Goal: Navigation & Orientation: Find specific page/section

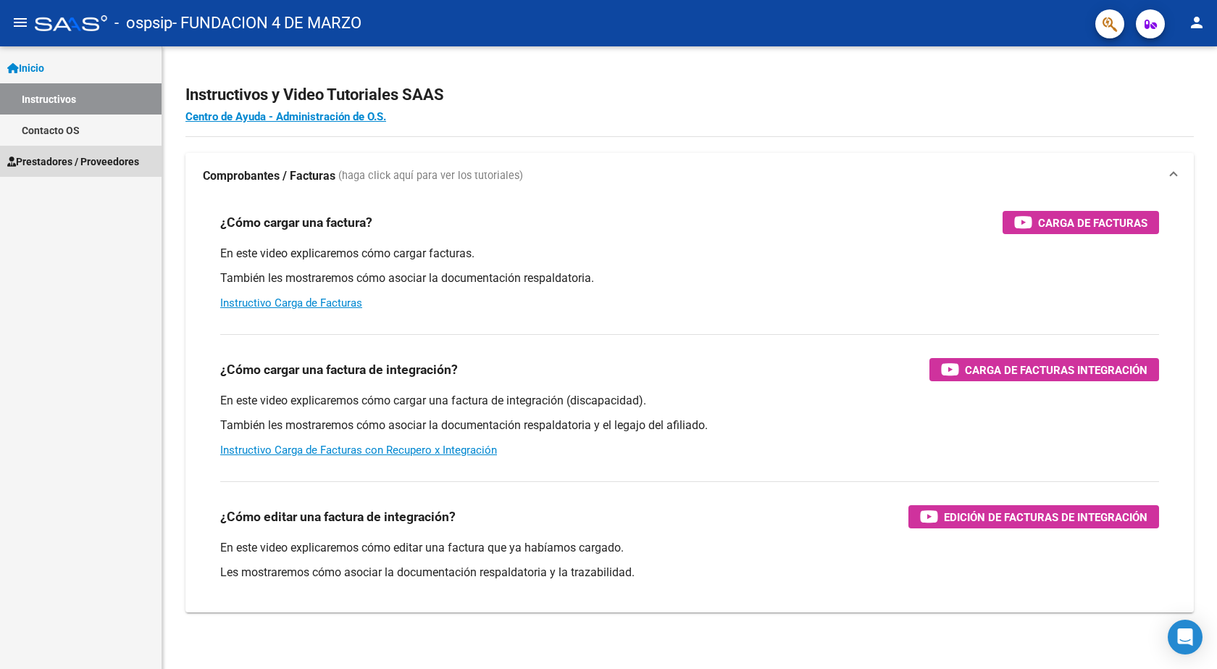
click at [41, 164] on span "Prestadores / Proveedores" at bounding box center [73, 162] width 132 height 16
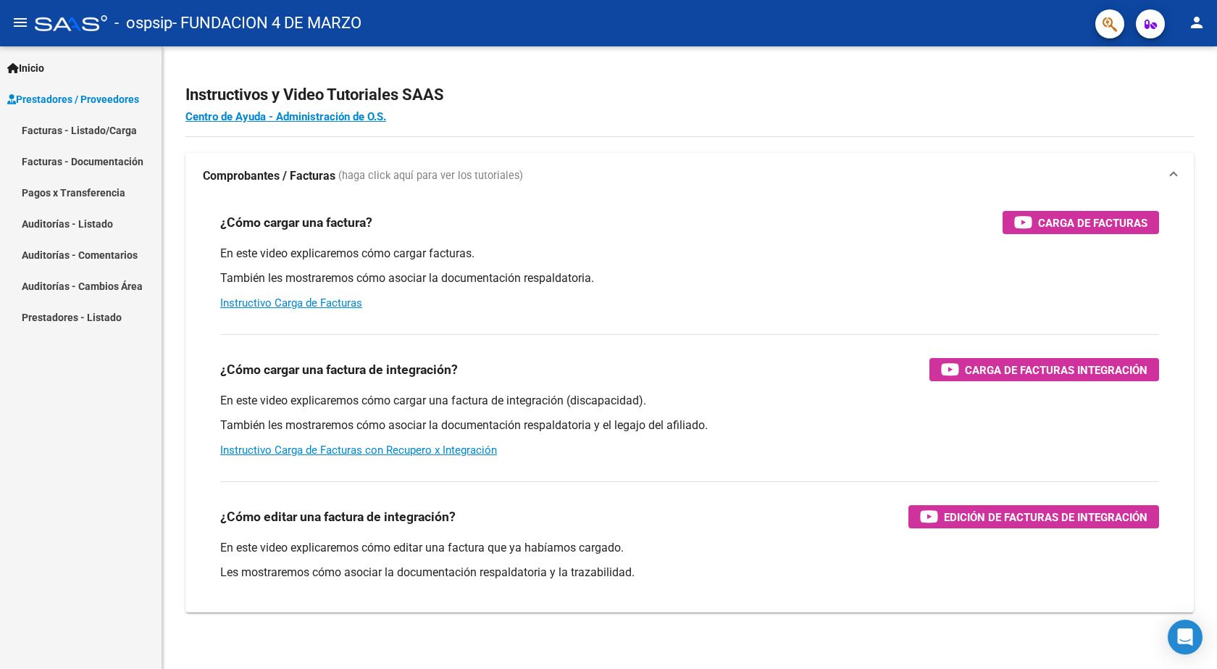
click at [116, 143] on link "Facturas - Listado/Carga" at bounding box center [81, 129] width 162 height 31
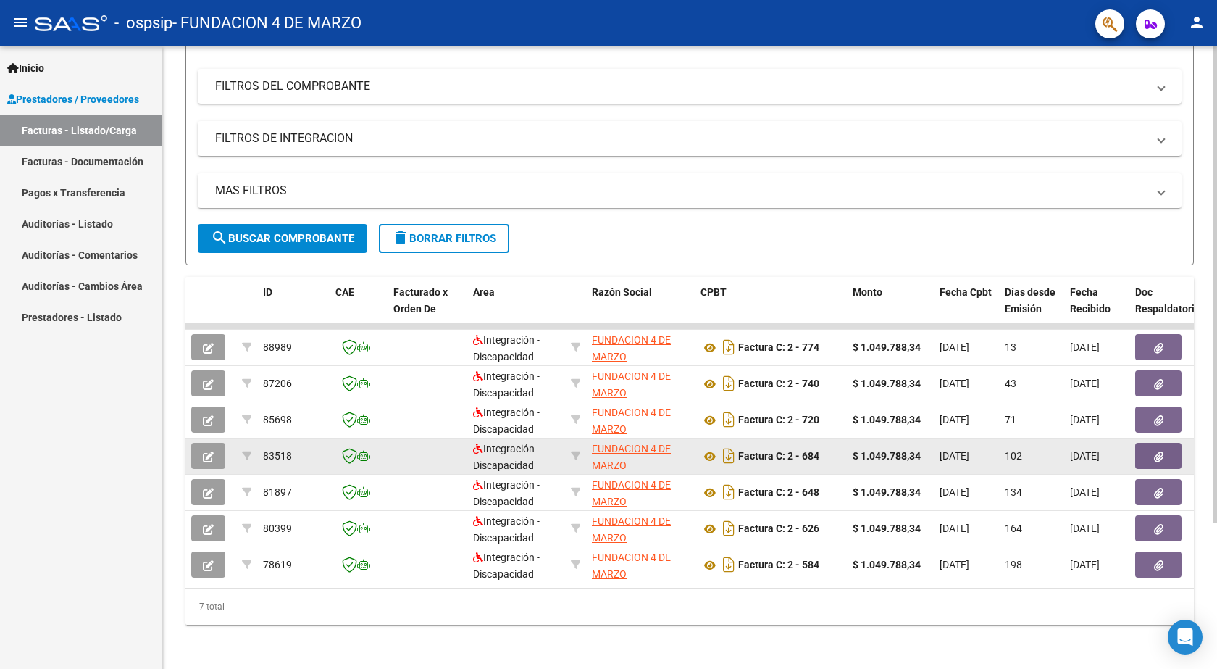
scroll to position [191, 0]
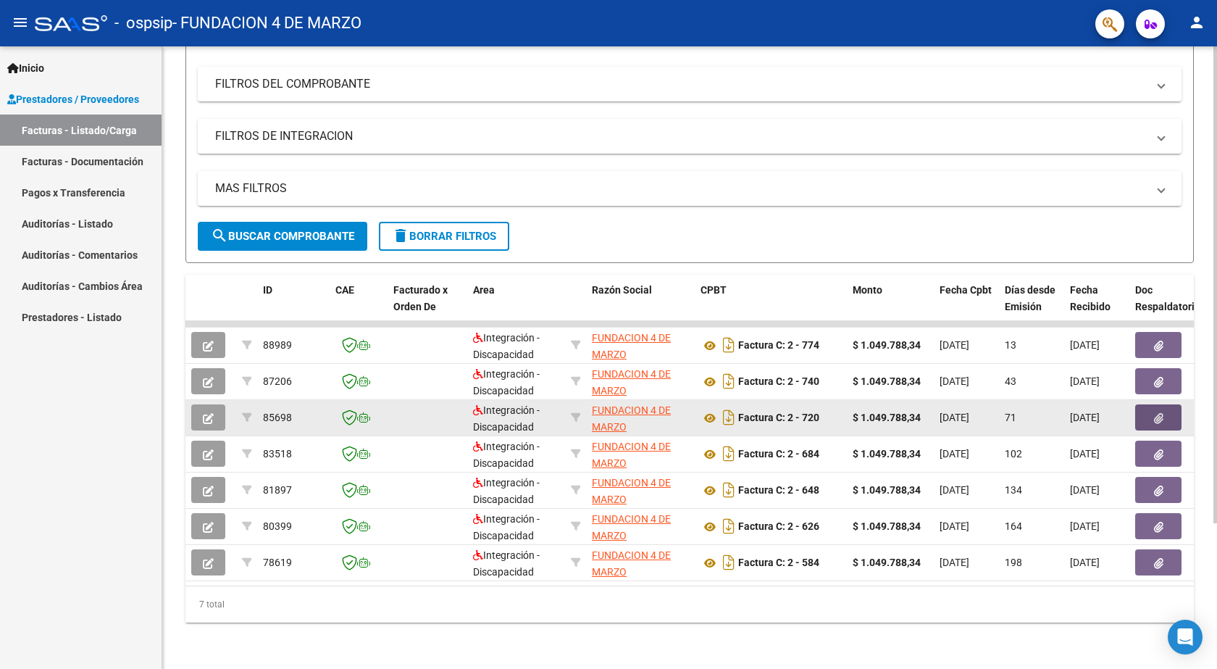
click at [1154, 413] on icon "button" at bounding box center [1158, 418] width 9 height 11
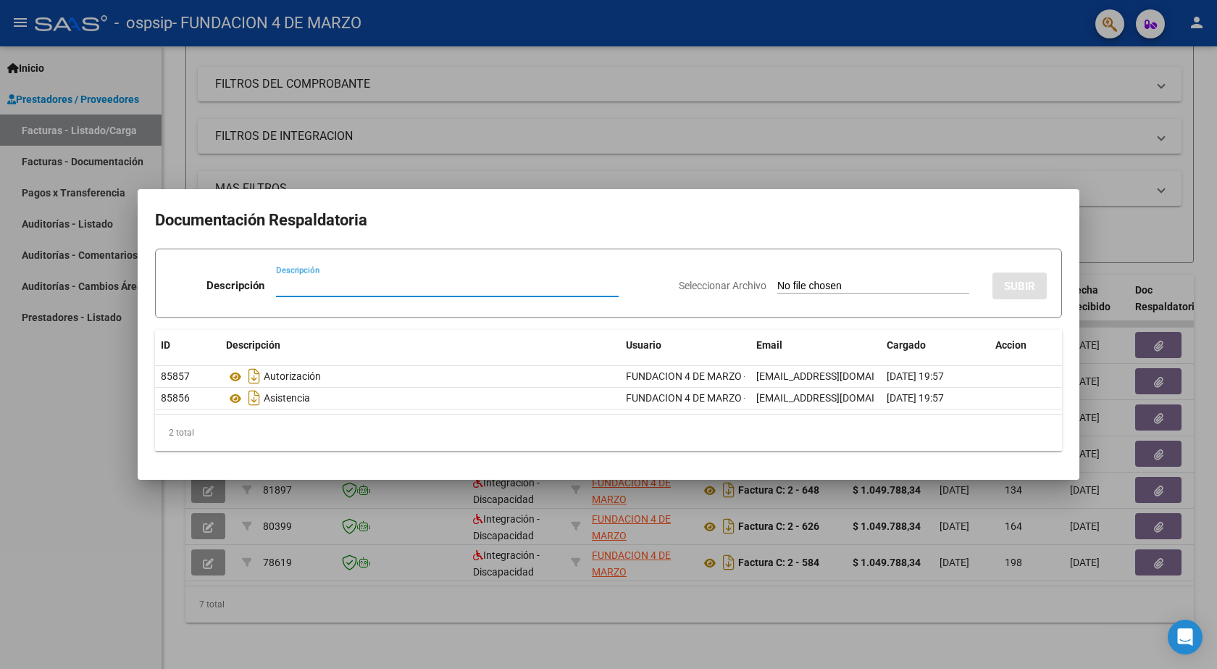
click at [740, 135] on div at bounding box center [608, 334] width 1217 height 669
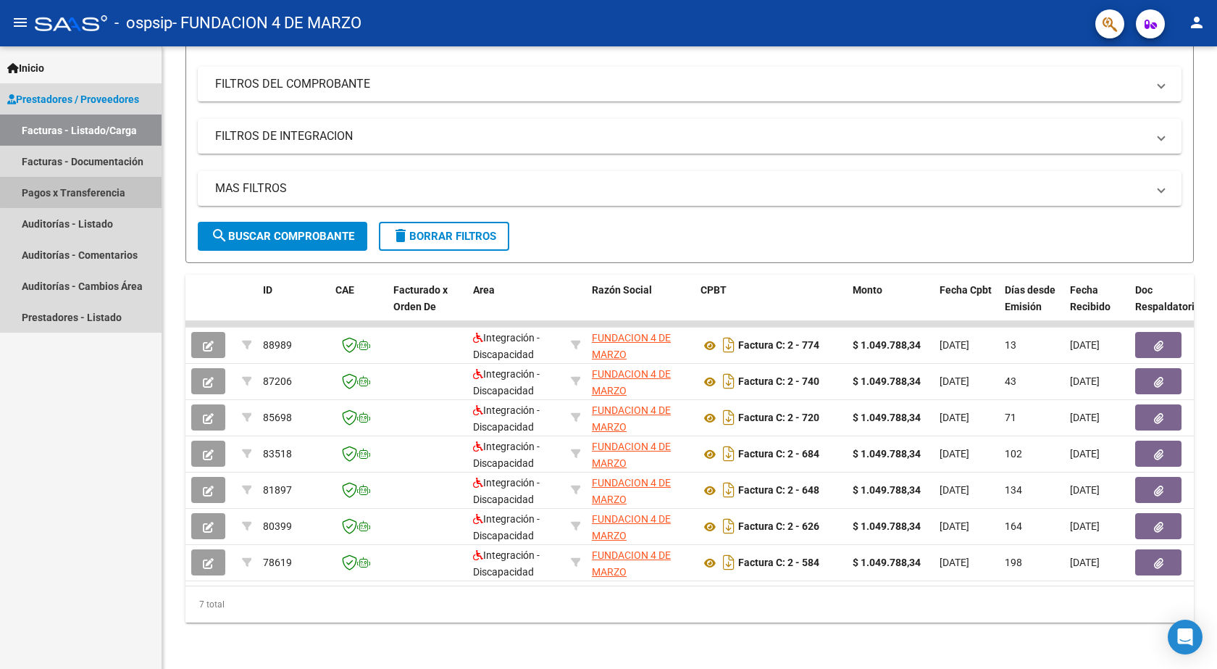
click at [116, 189] on link "Pagos x Transferencia" at bounding box center [81, 192] width 162 height 31
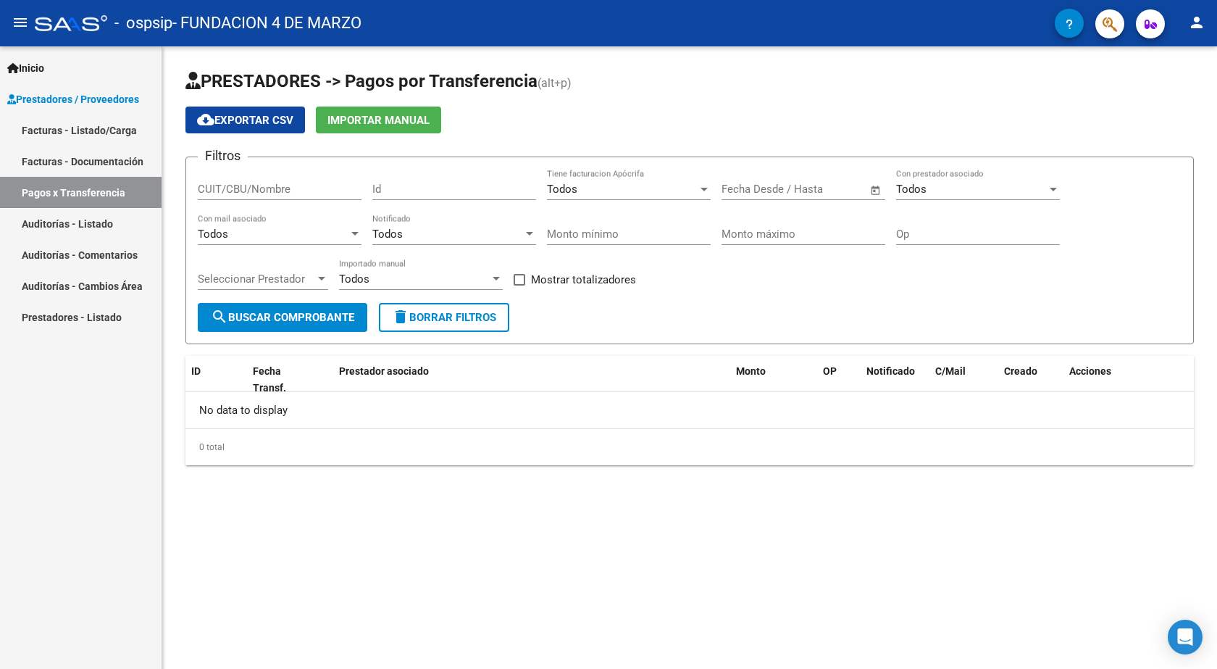
click at [85, 218] on link "Auditorías - Listado" at bounding box center [81, 223] width 162 height 31
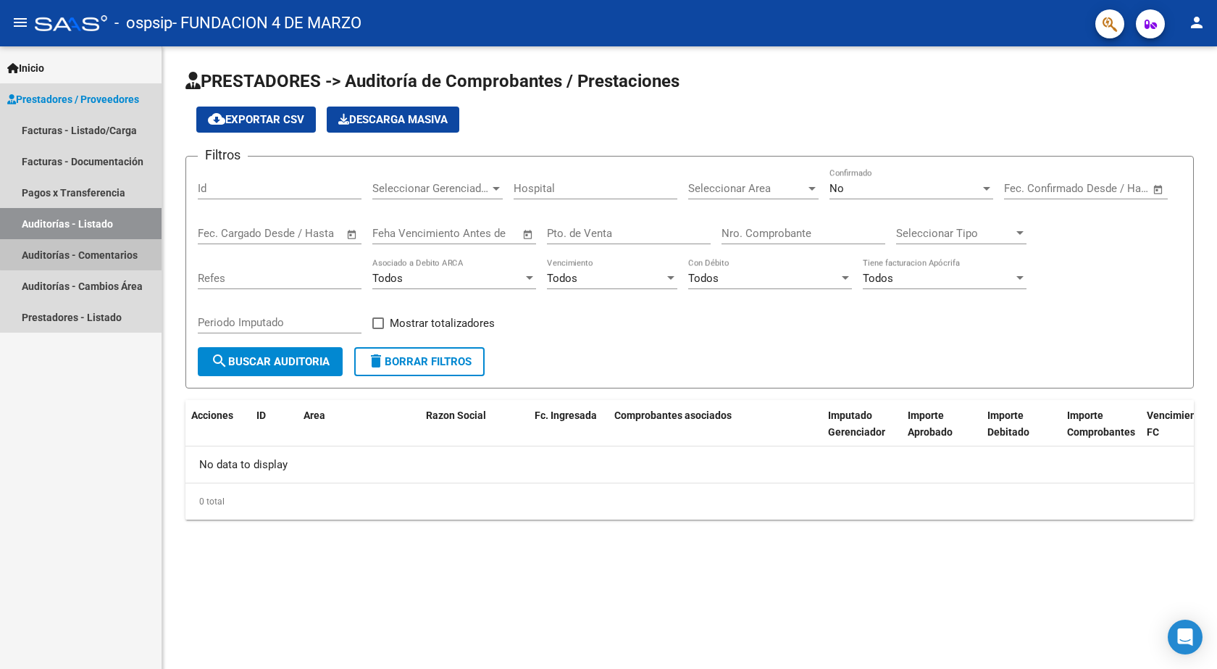
click at [88, 250] on link "Auditorías - Comentarios" at bounding box center [81, 254] width 162 height 31
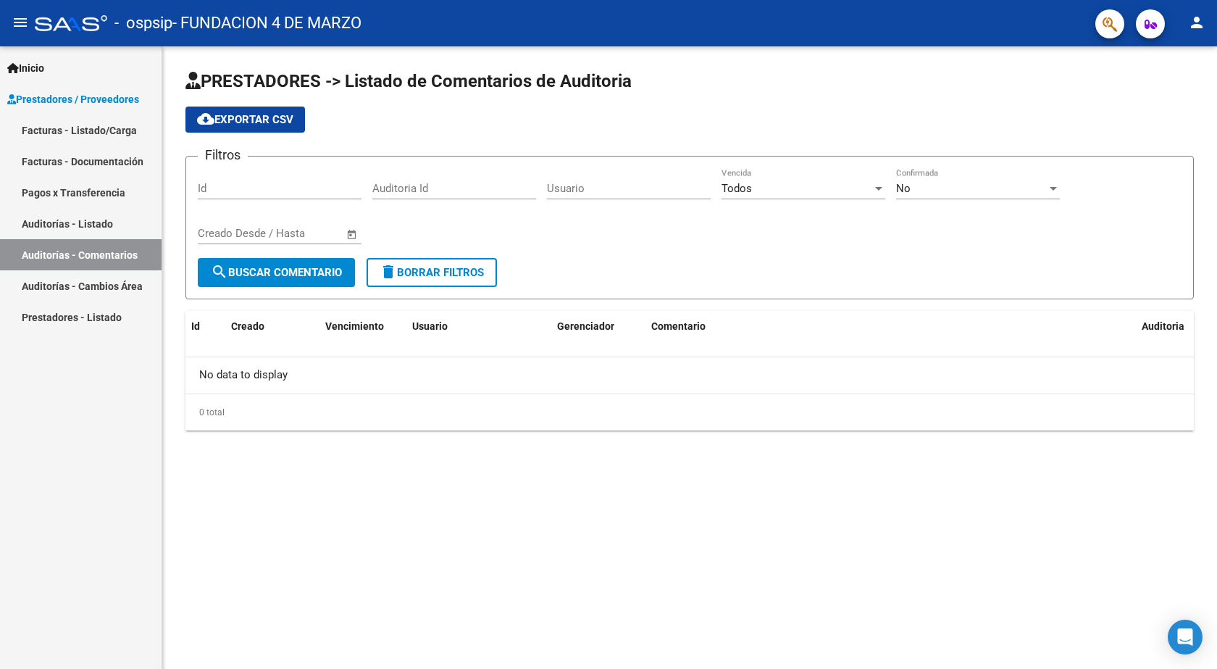
click at [97, 281] on link "Auditorías - Cambios Área" at bounding box center [81, 285] width 162 height 31
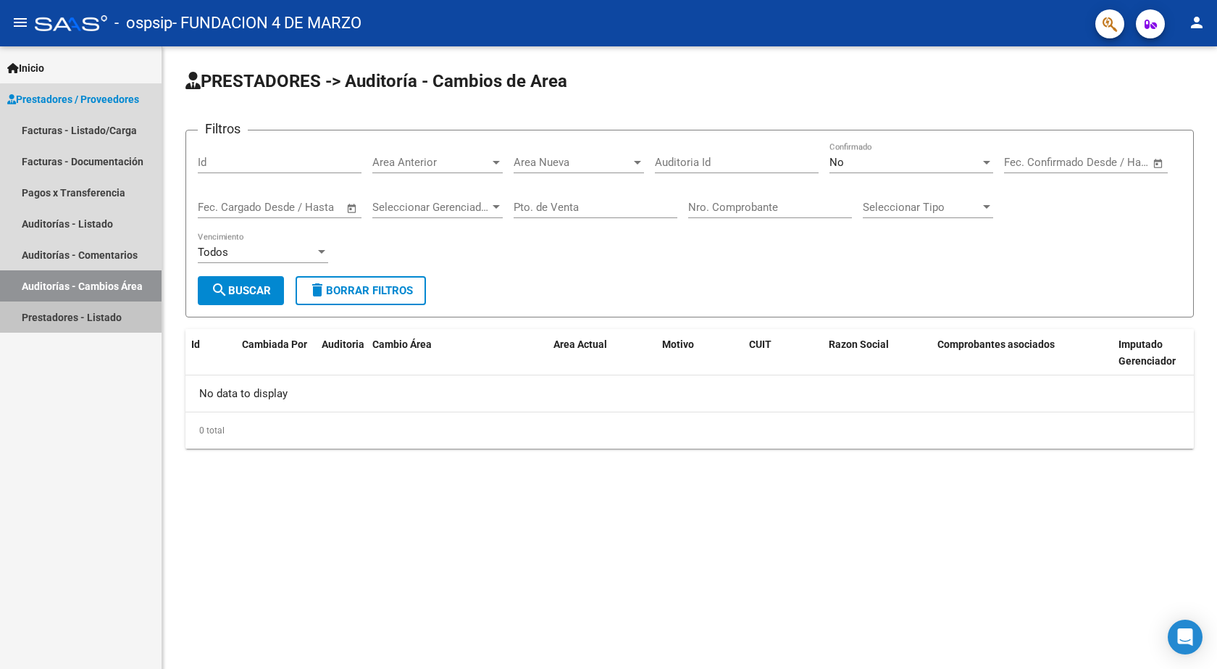
click at [102, 321] on link "Prestadores - Listado" at bounding box center [81, 316] width 162 height 31
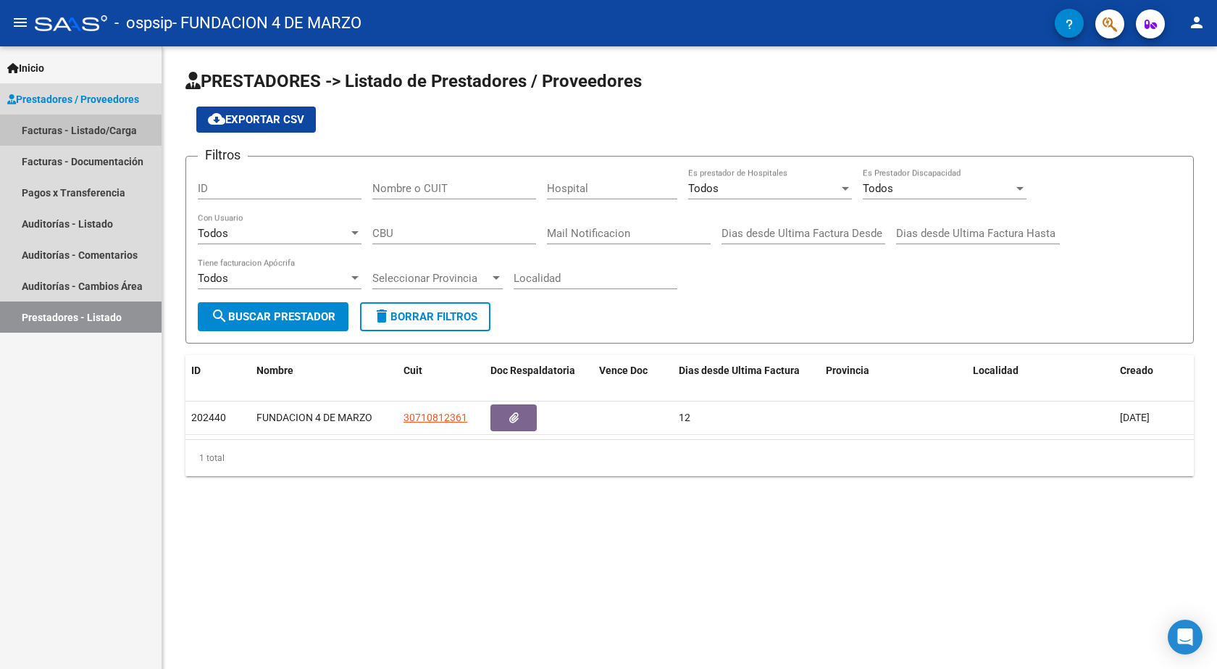
click at [87, 133] on link "Facturas - Listado/Carga" at bounding box center [81, 129] width 162 height 31
